Goal: Task Accomplishment & Management: Use online tool/utility

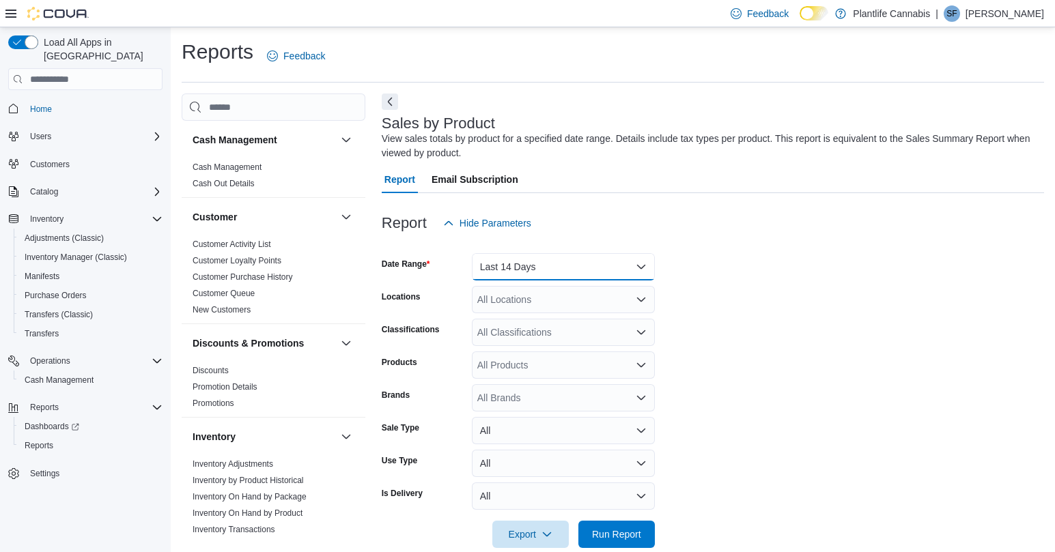
click at [522, 272] on button "Last 14 Days" at bounding box center [563, 266] width 183 height 27
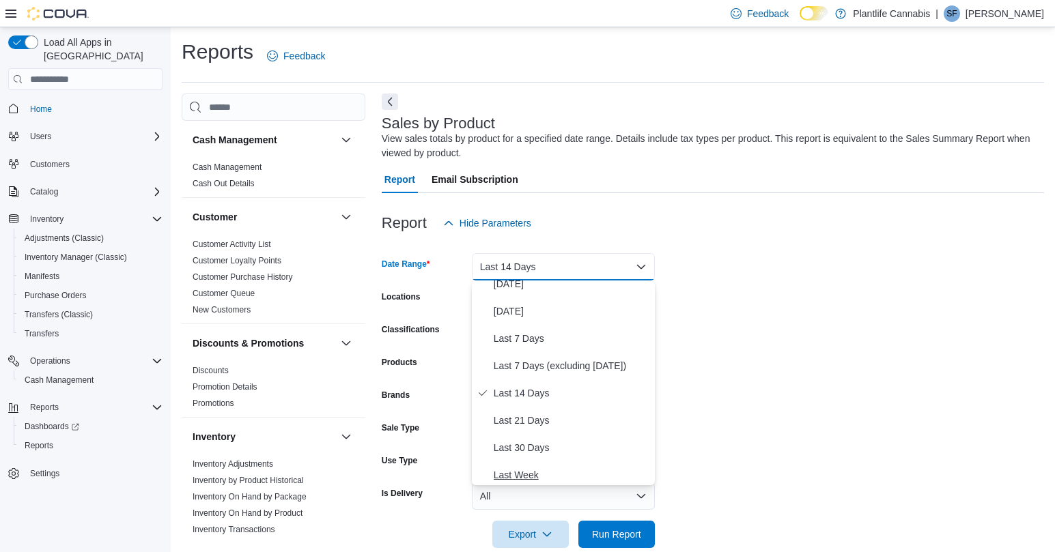
scroll to position [45, 0]
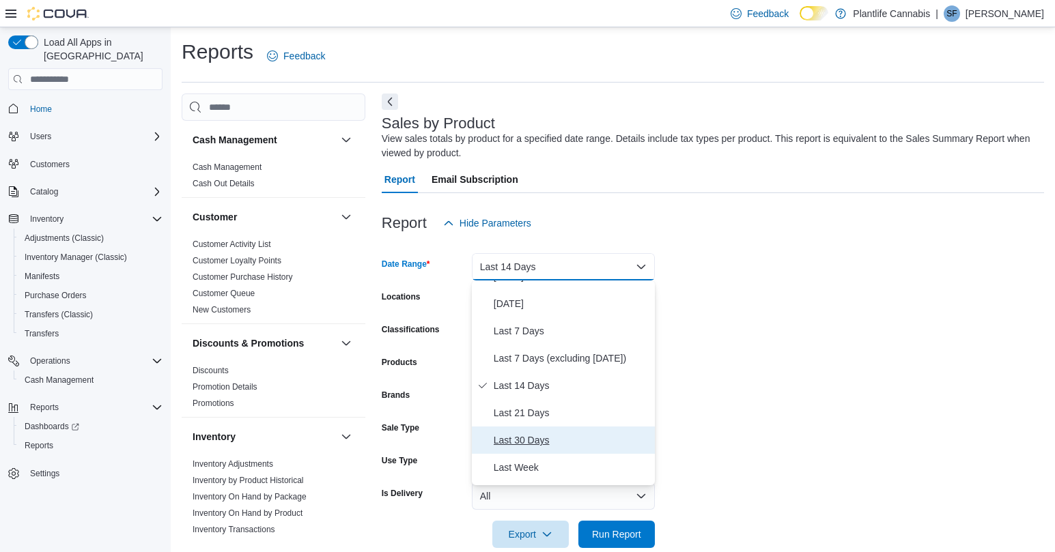
drag, startPoint x: 527, startPoint y: 443, endPoint x: 635, endPoint y: 417, distance: 110.9
click at [526, 443] on span "Last 30 Days" at bounding box center [571, 440] width 156 height 16
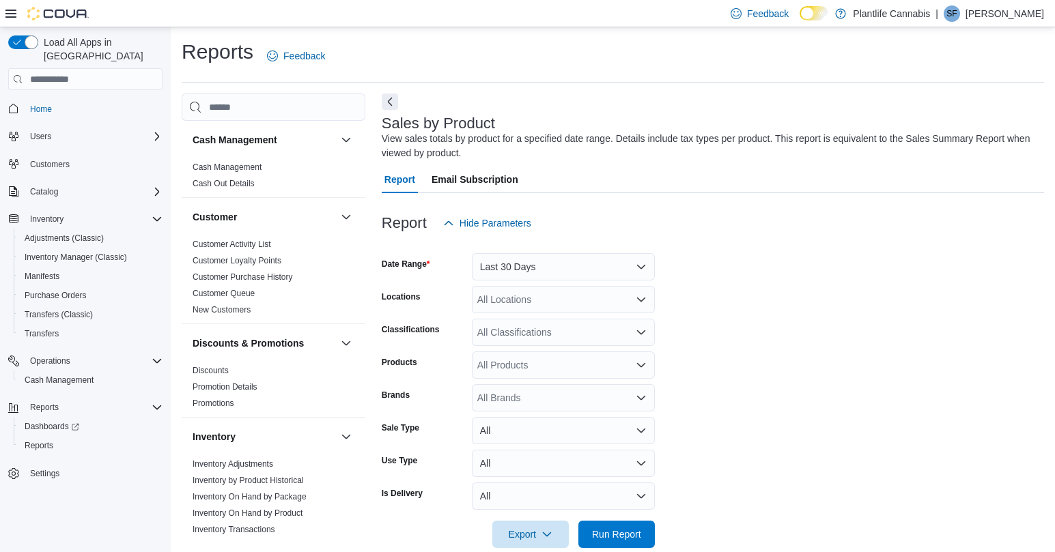
drag, startPoint x: 786, startPoint y: 374, endPoint x: 613, endPoint y: 360, distance: 173.3
click at [785, 374] on form "Date Range Last 30 Days Locations All Locations Classifications All Classificat…" at bounding box center [713, 392] width 662 height 311
click at [536, 297] on div "All Locations" at bounding box center [563, 299] width 183 height 27
type input "**"
click at [531, 317] on span "Okotoks" at bounding box center [525, 323] width 35 height 14
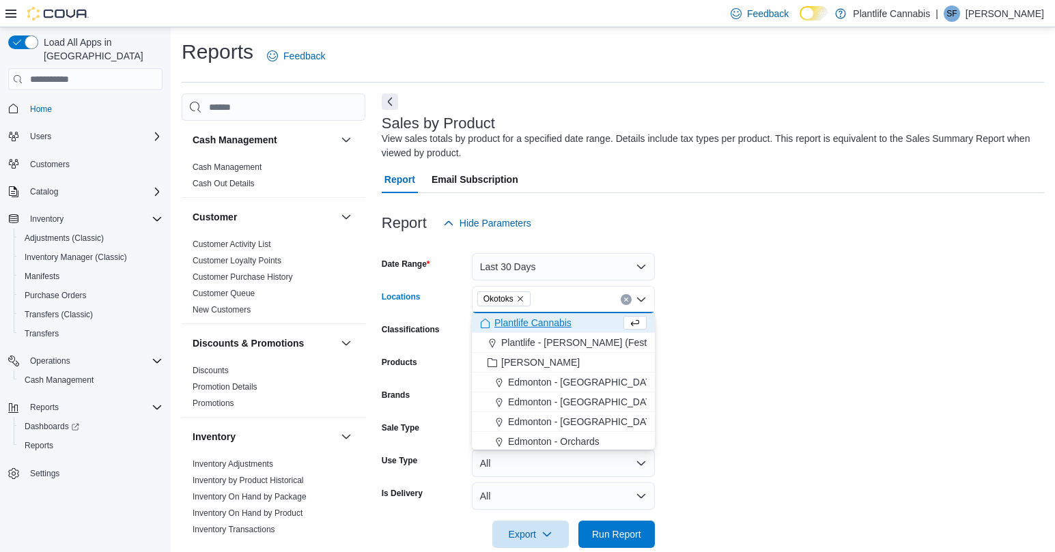
drag, startPoint x: 787, startPoint y: 379, endPoint x: 611, endPoint y: 391, distance: 176.5
click at [787, 379] on form "Date Range Last 30 Days Locations [GEOGRAPHIC_DATA] Combo box. Selected. [GEOGR…" at bounding box center [713, 392] width 662 height 311
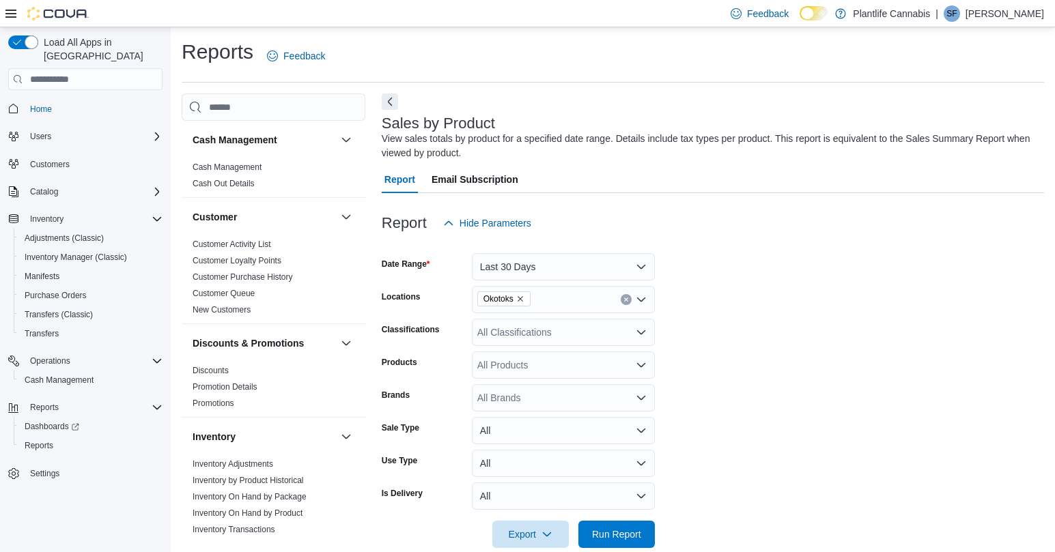
click at [545, 369] on div "All Products" at bounding box center [563, 365] width 183 height 27
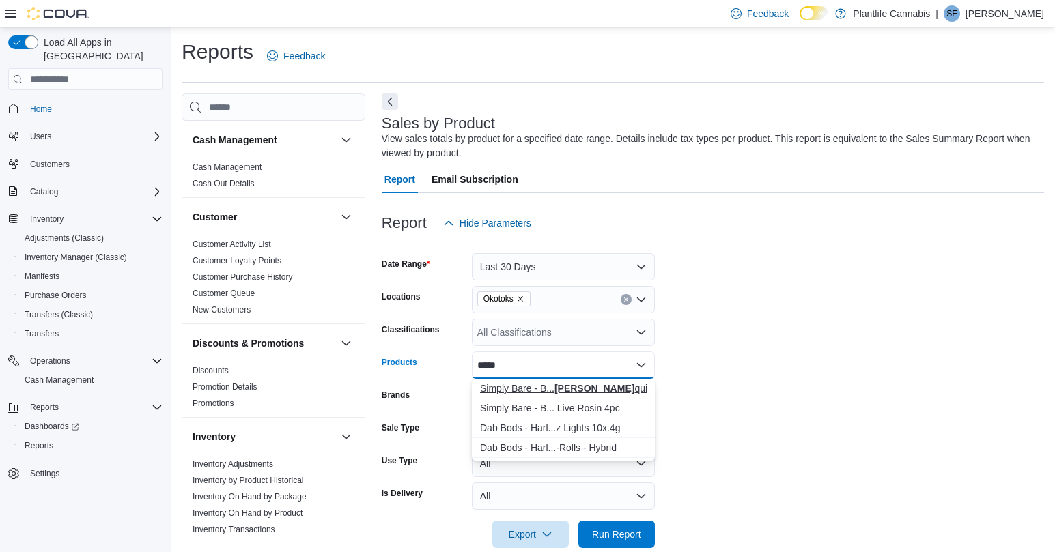
type input "*****"
click at [611, 386] on div "Simply Bare - B... [PERSON_NAME] 5x.3g" at bounding box center [563, 389] width 167 height 14
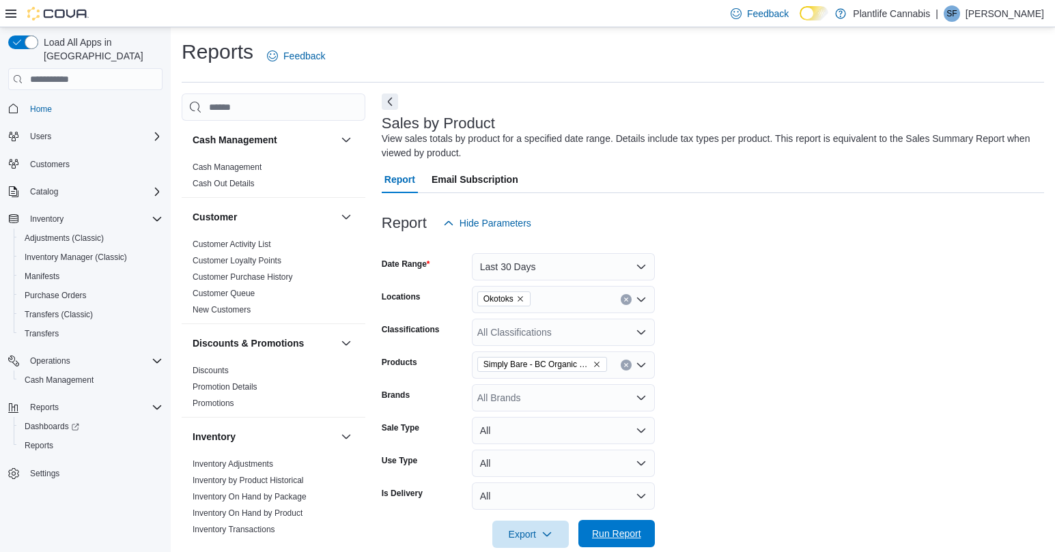
click at [618, 537] on span "Run Report" at bounding box center [616, 534] width 49 height 14
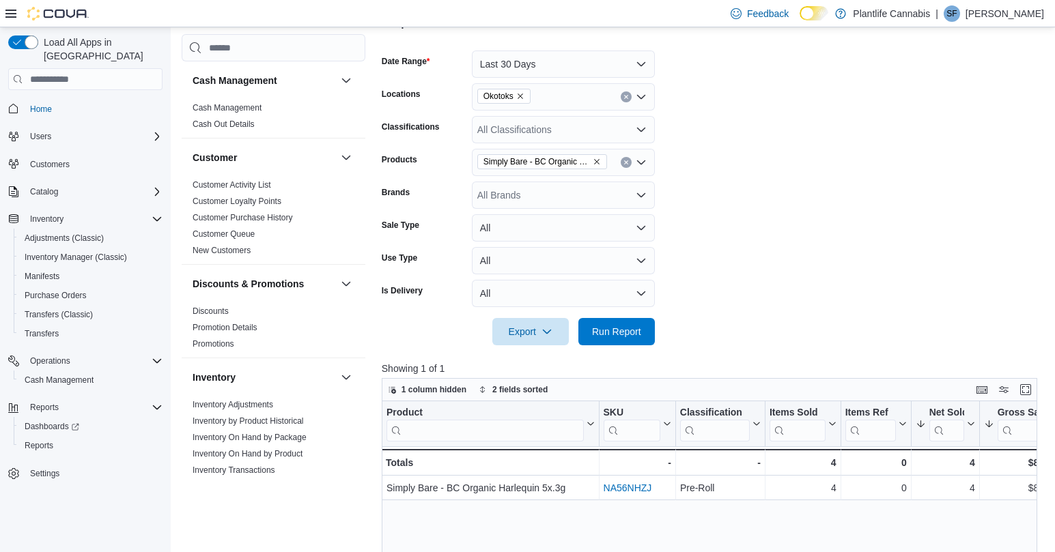
scroll to position [187, 0]
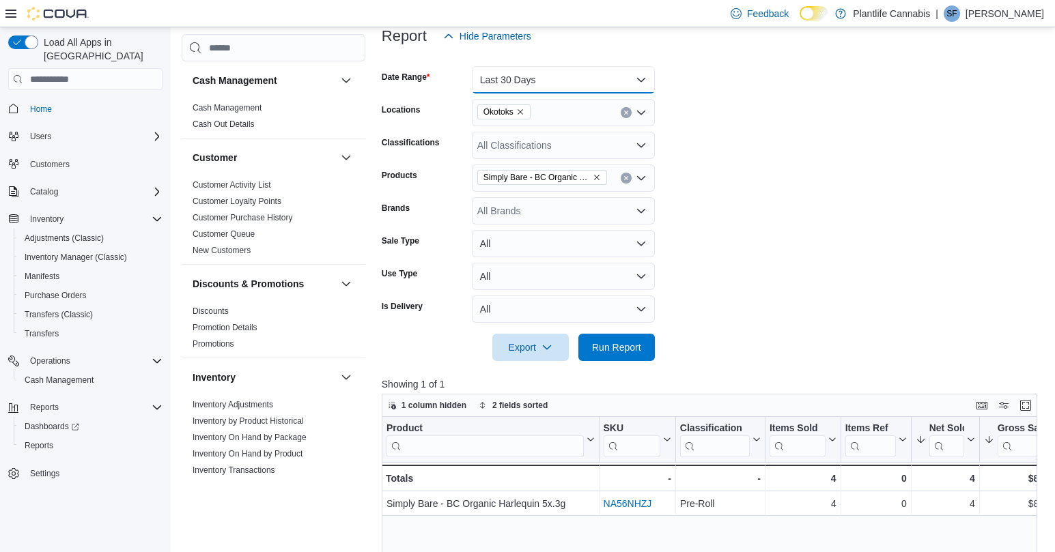
click at [537, 79] on button "Last 30 Days" at bounding box center [563, 79] width 183 height 27
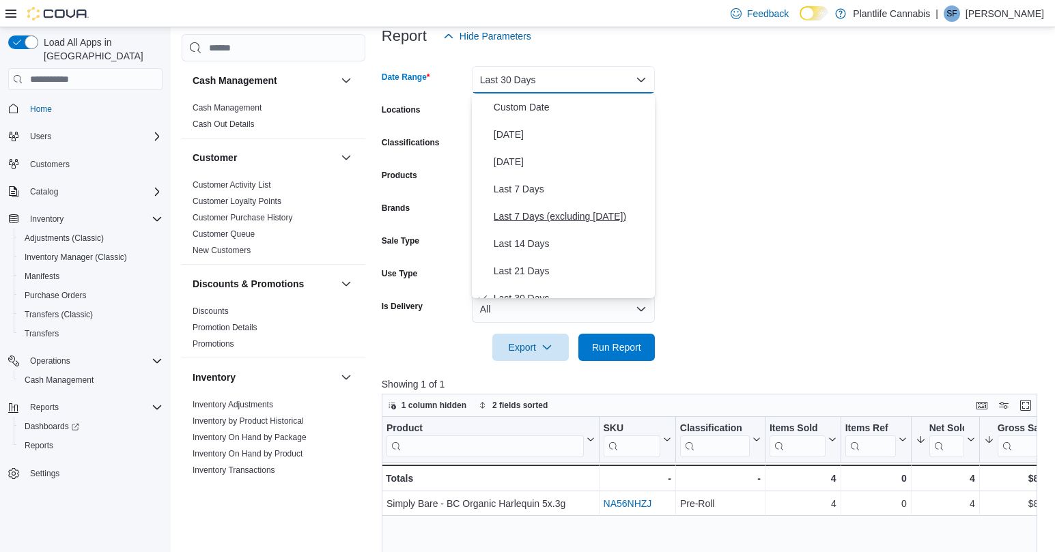
scroll to position [14, 0]
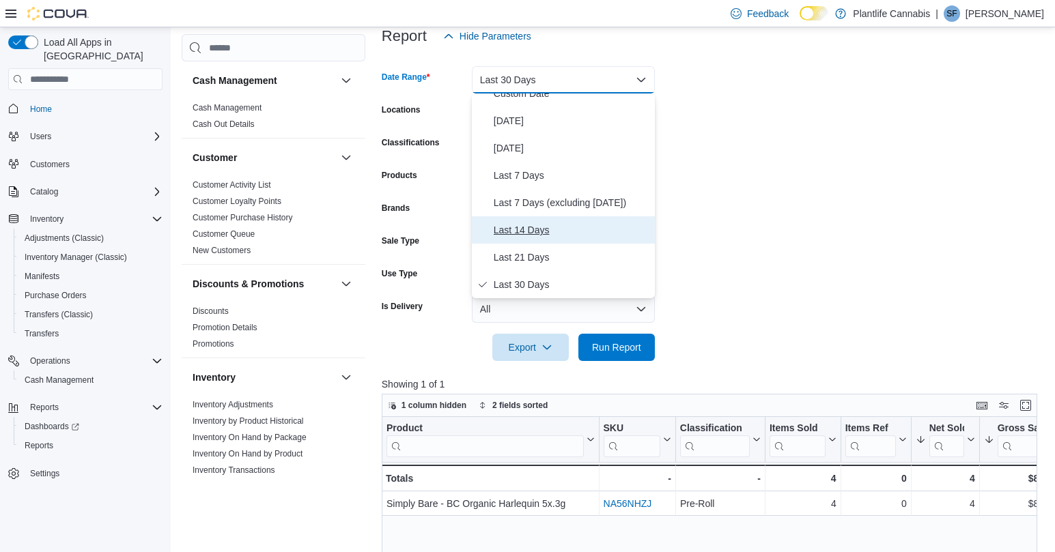
click at [520, 235] on span "Last 14 Days" at bounding box center [571, 230] width 156 height 16
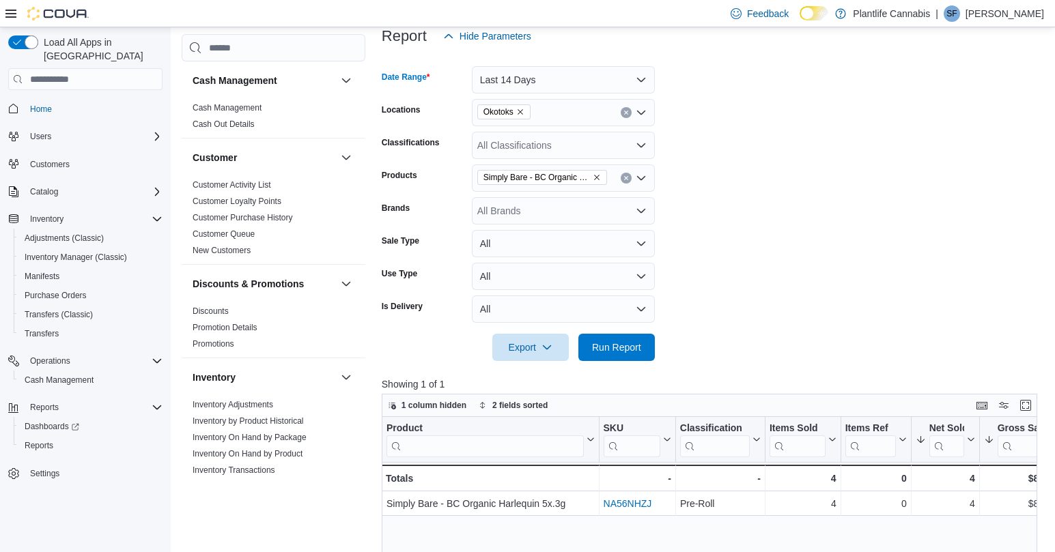
click at [523, 114] on icon "Remove Okotoks from selection in this group" at bounding box center [519, 112] width 5 height 5
type input "******"
click at [583, 135] on span "St. [PERSON_NAME][GEOGRAPHIC_DATA]" at bounding box center [604, 136] width 192 height 14
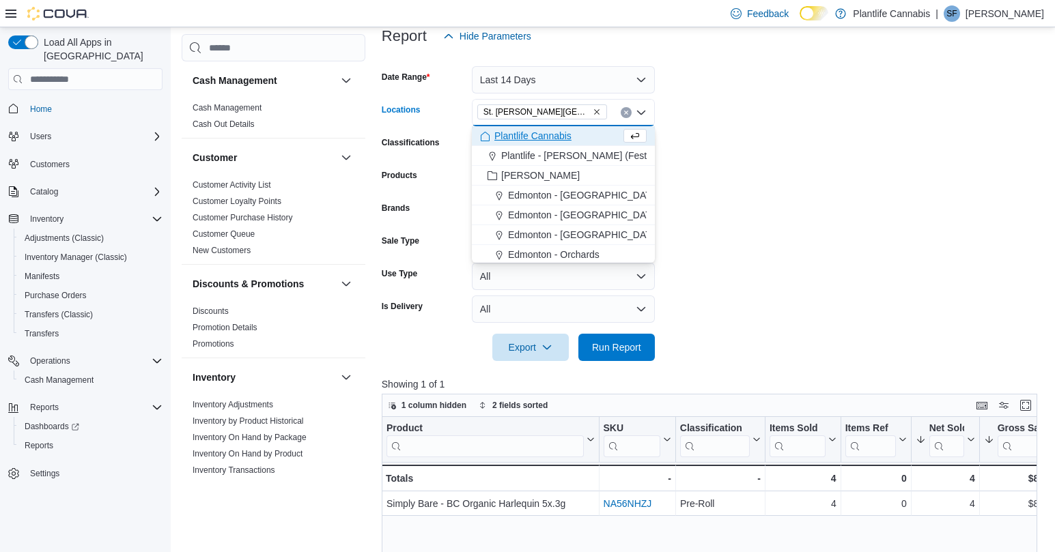
drag, startPoint x: 758, startPoint y: 171, endPoint x: 717, endPoint y: 176, distance: 41.2
click at [749, 172] on form "Date Range Last 14 Days Locations [GEOGRAPHIC_DATA][PERSON_NAME][GEOGRAPHIC_DAT…" at bounding box center [713, 205] width 662 height 311
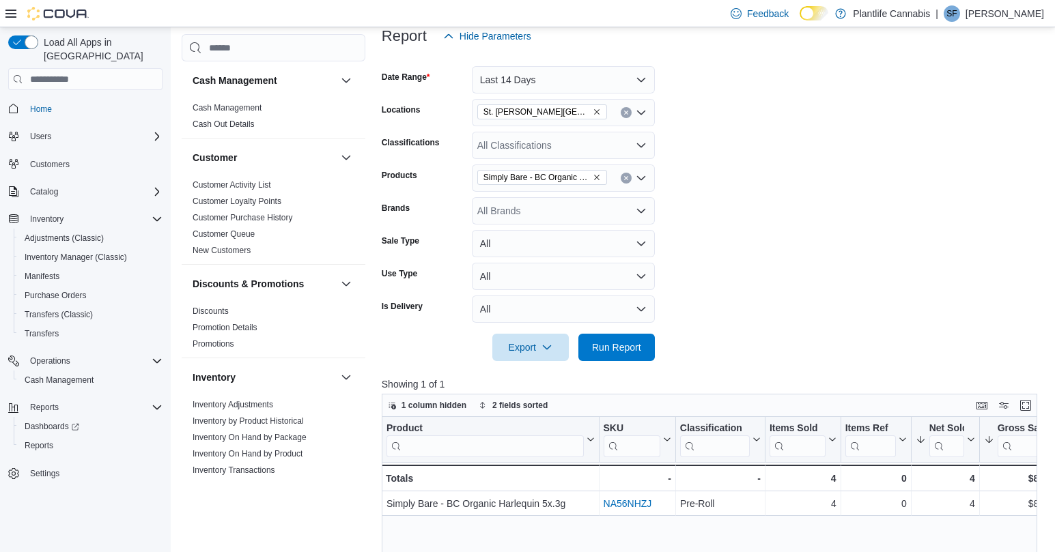
drag, startPoint x: 597, startPoint y: 177, endPoint x: 624, endPoint y: 238, distance: 65.7
click at [597, 177] on icon "Remove Simply Bare - BC Organic Harlequin 5x.3g from selection in this group" at bounding box center [596, 177] width 8 height 8
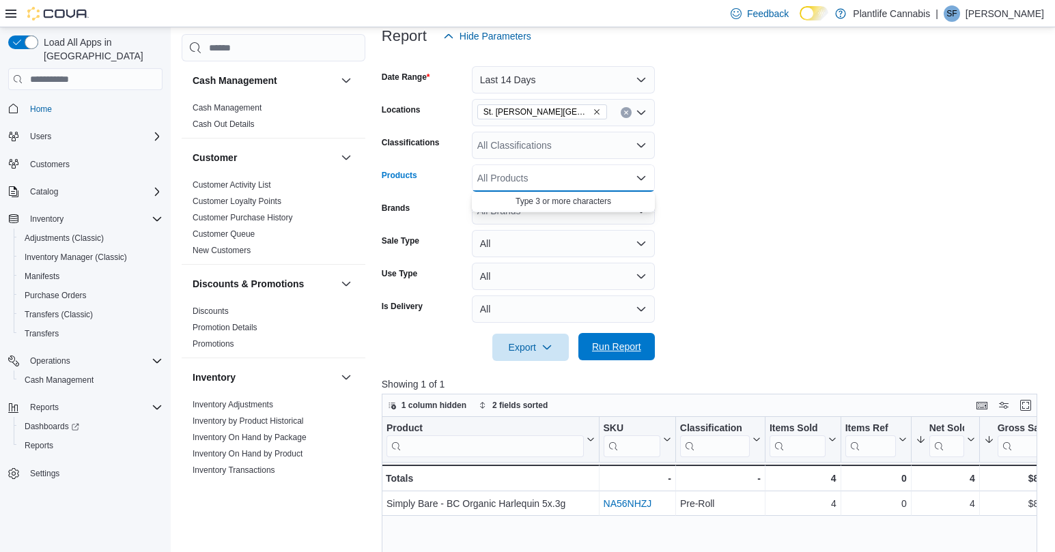
click at [633, 360] on div "Export Run Report" at bounding box center [518, 347] width 273 height 27
click at [638, 356] on span "Run Report" at bounding box center [616, 346] width 60 height 27
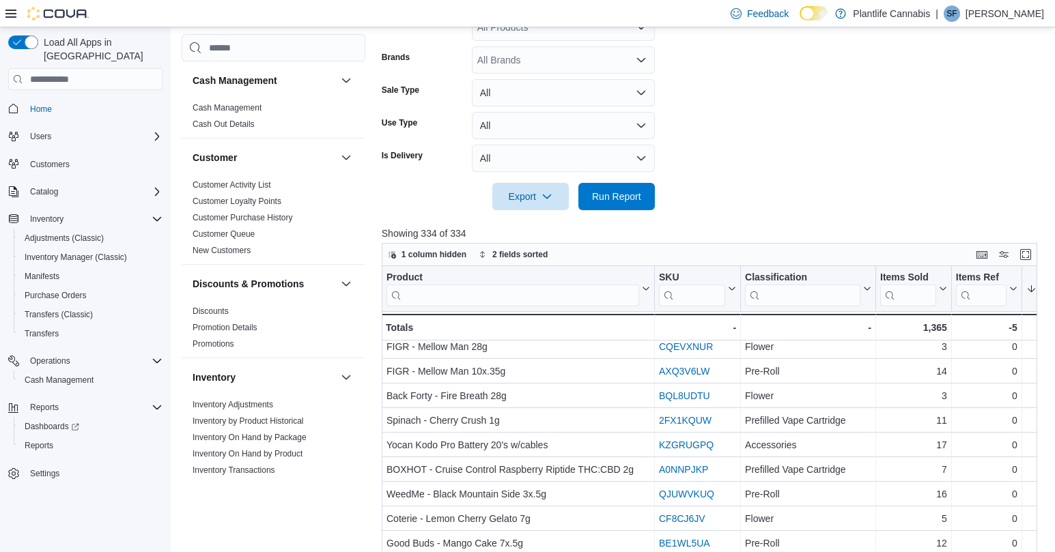
scroll to position [114, 0]
